Goal: Find specific page/section

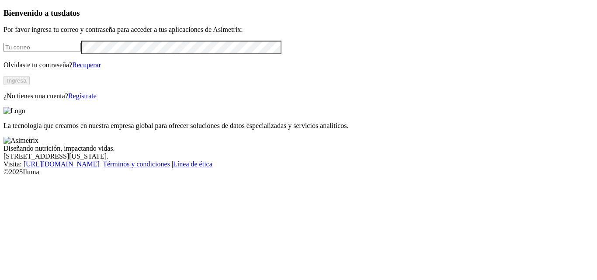
type input "[PERSON_NAME][EMAIL_ADDRESS][PERSON_NAME][DOMAIN_NAME]"
click at [30, 85] on button "Ingresa" at bounding box center [16, 80] width 26 height 9
